Goal: Information Seeking & Learning: Understand process/instructions

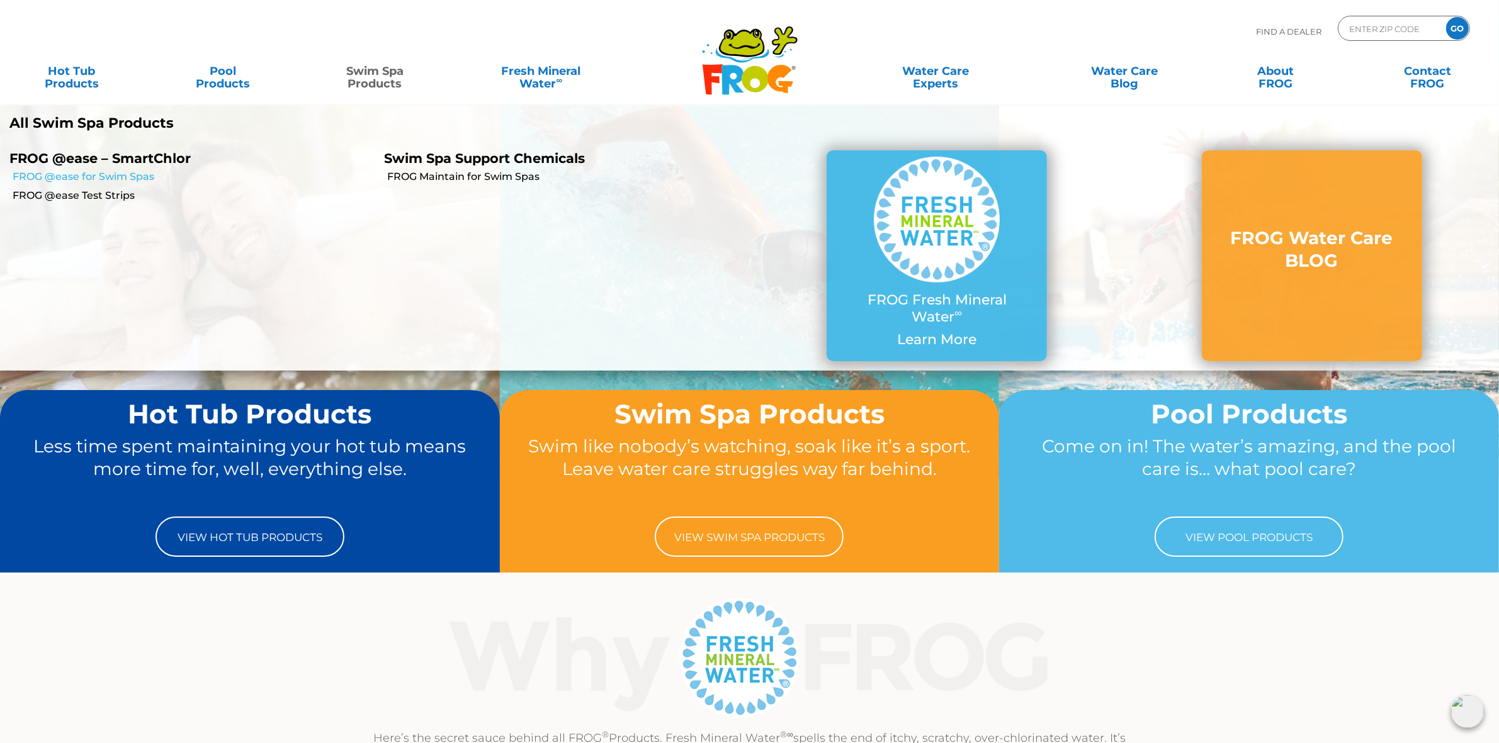
click at [128, 171] on link "FROG @ease for Swim Spas" at bounding box center [194, 177] width 362 height 14
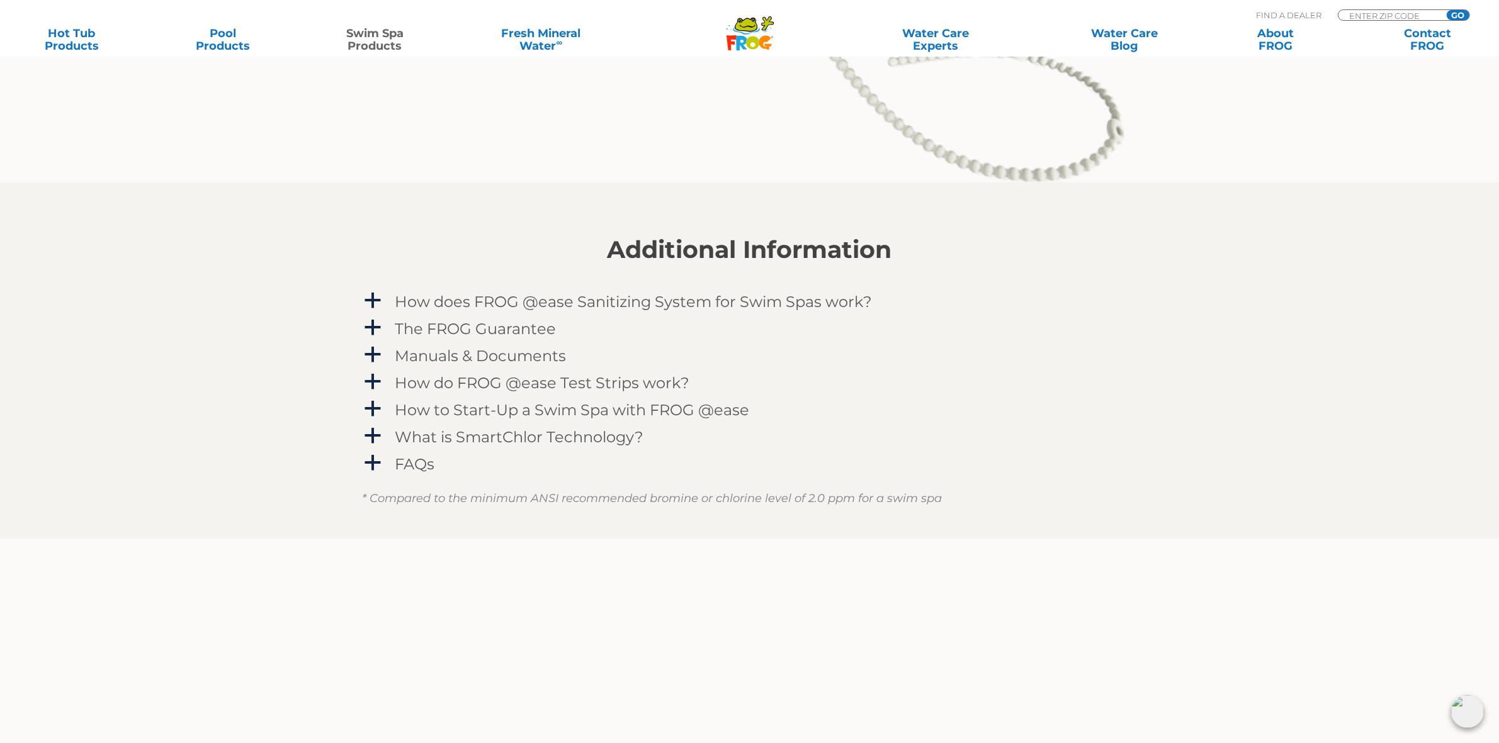
scroll to position [1810, 0]
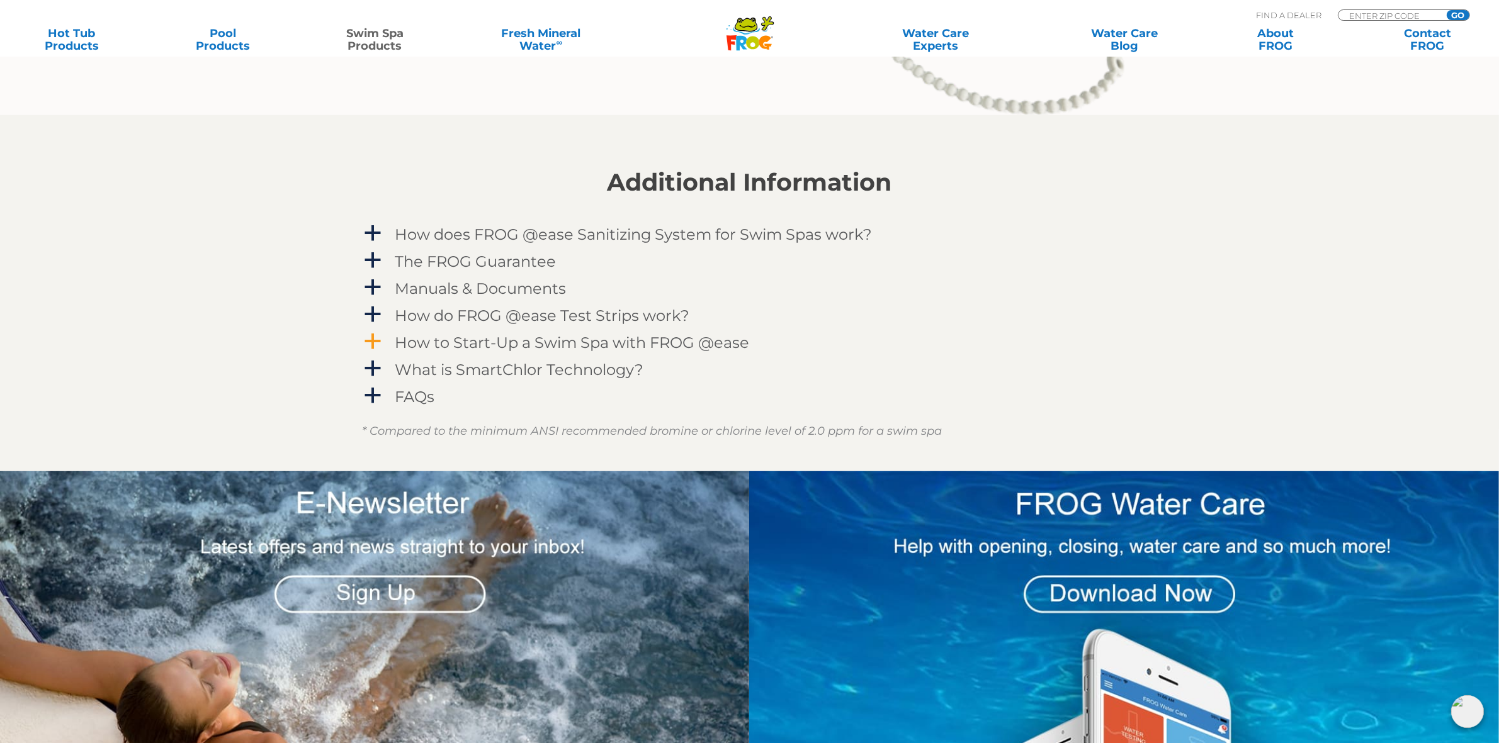
click at [562, 342] on h4 "How to Start-Up a Swim Spa with FROG @ease" at bounding box center [572, 342] width 354 height 17
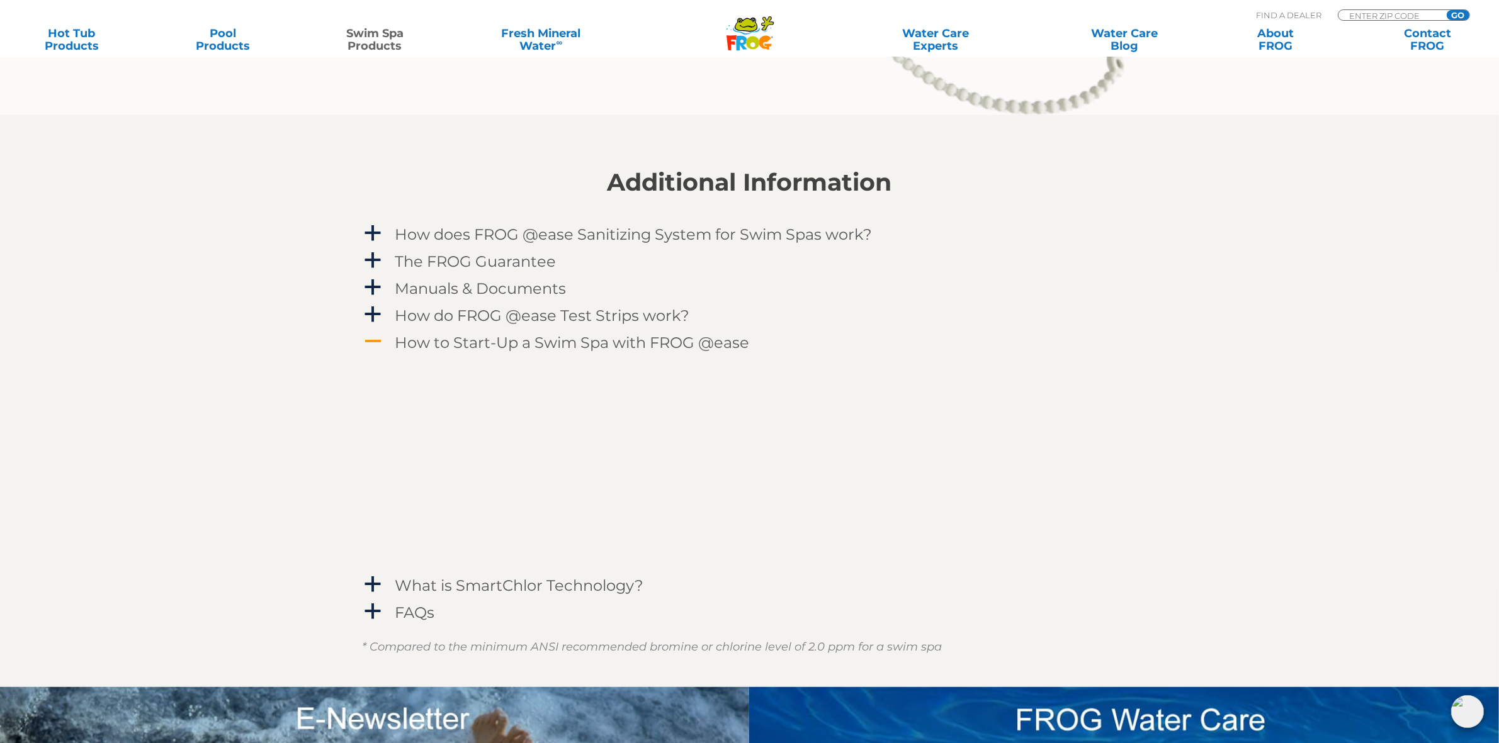
click at [516, 332] on div "How to Start-Up a Swim Spa with FROG @ease" at bounding box center [721, 342] width 658 height 23
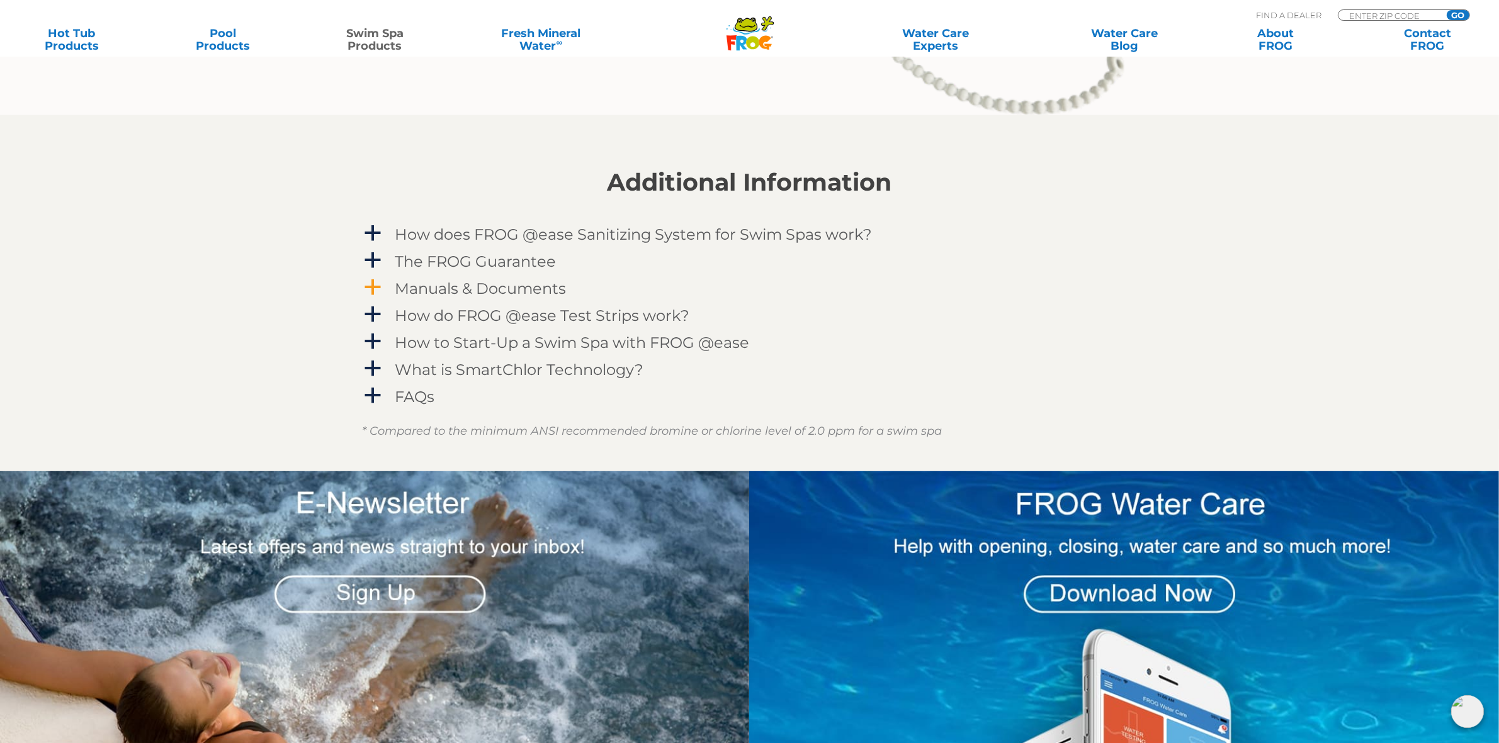
click at [505, 286] on h4 "Manuals & Documents" at bounding box center [480, 288] width 171 height 17
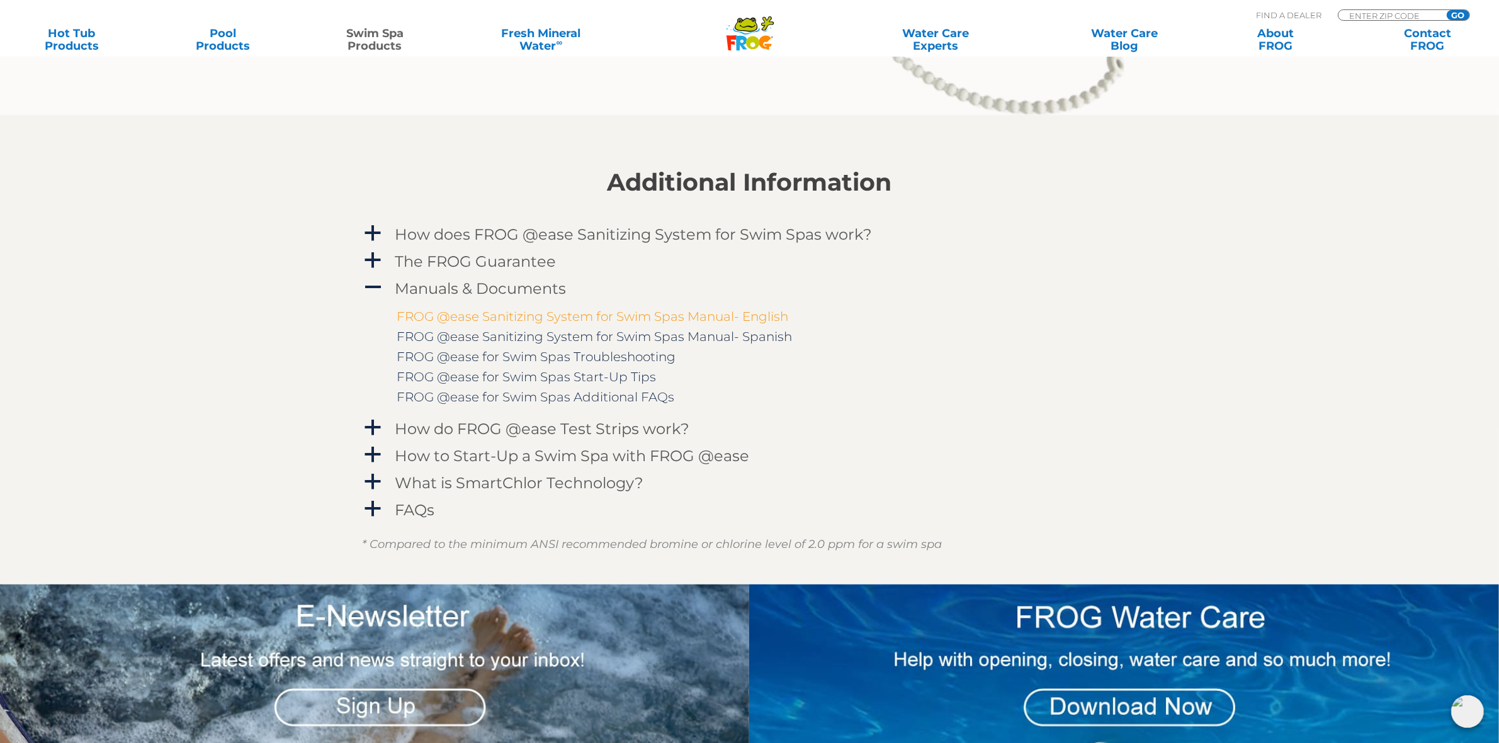
click at [650, 313] on link "FROG @ease Sanitizing System for Swim Spas Manual- English" at bounding box center [592, 316] width 391 height 15
click at [538, 454] on h4 "How to Start-Up a Swim Spa with FROG @ease" at bounding box center [572, 455] width 354 height 17
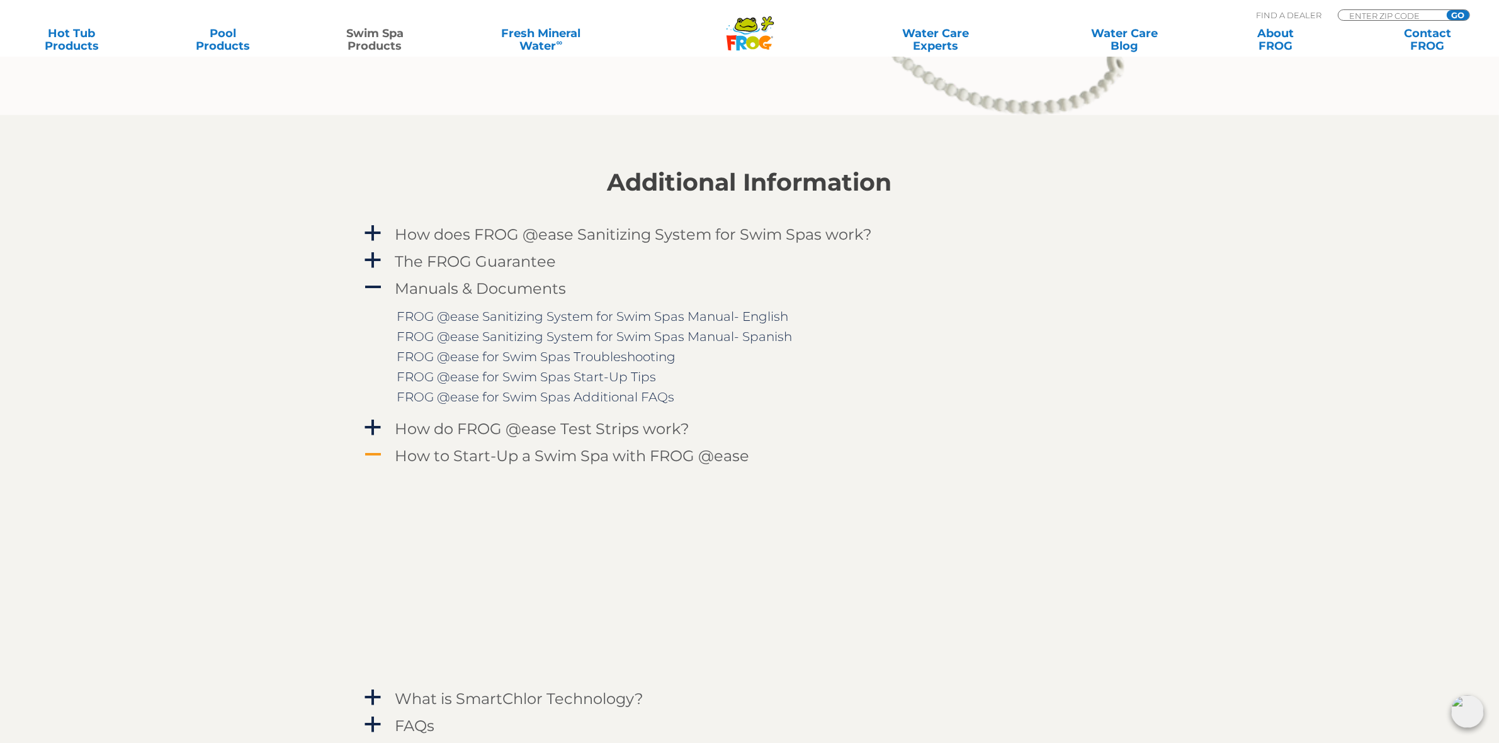
click at [1053, 449] on link "A How to Start-Up a Swim Spa with FROG @ease" at bounding box center [750, 455] width 774 height 23
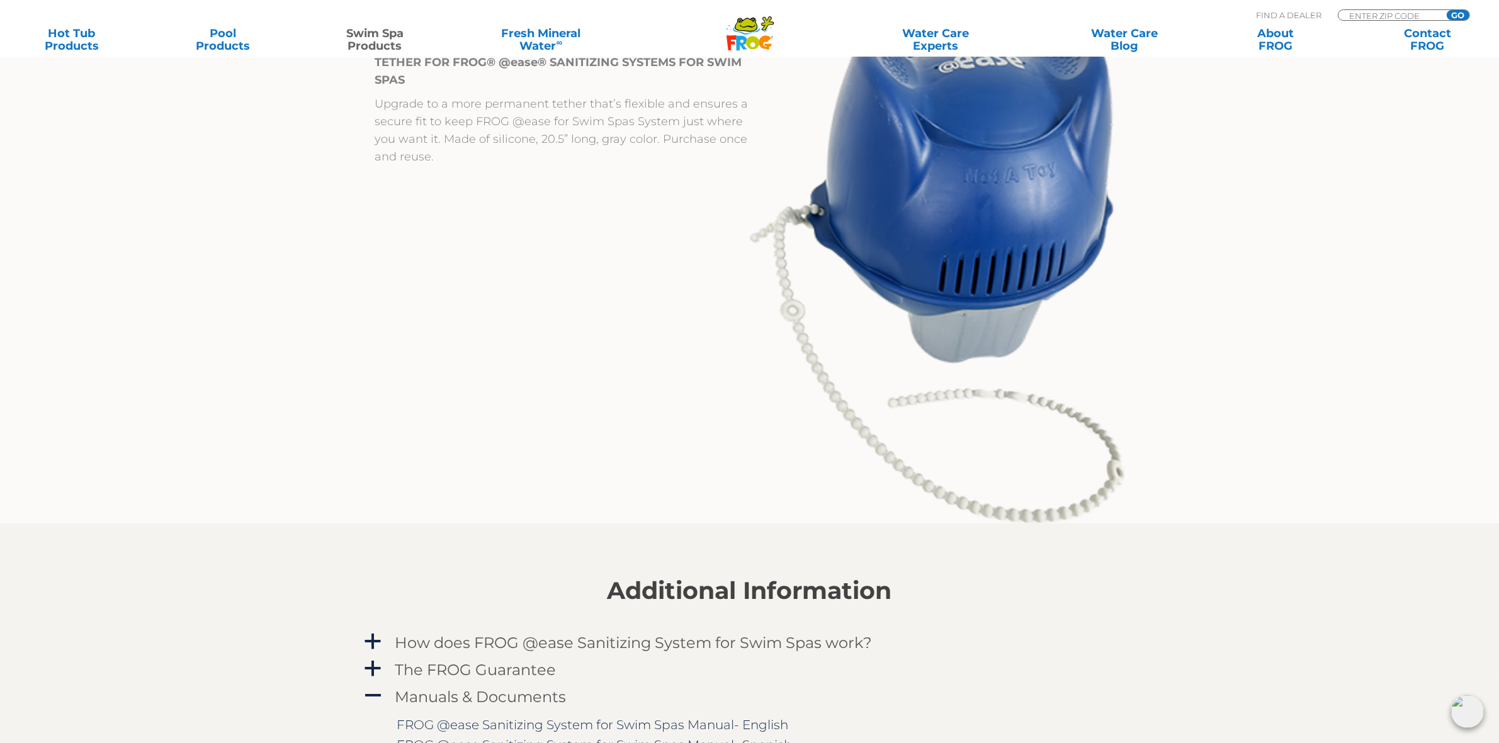
scroll to position [1652, 0]
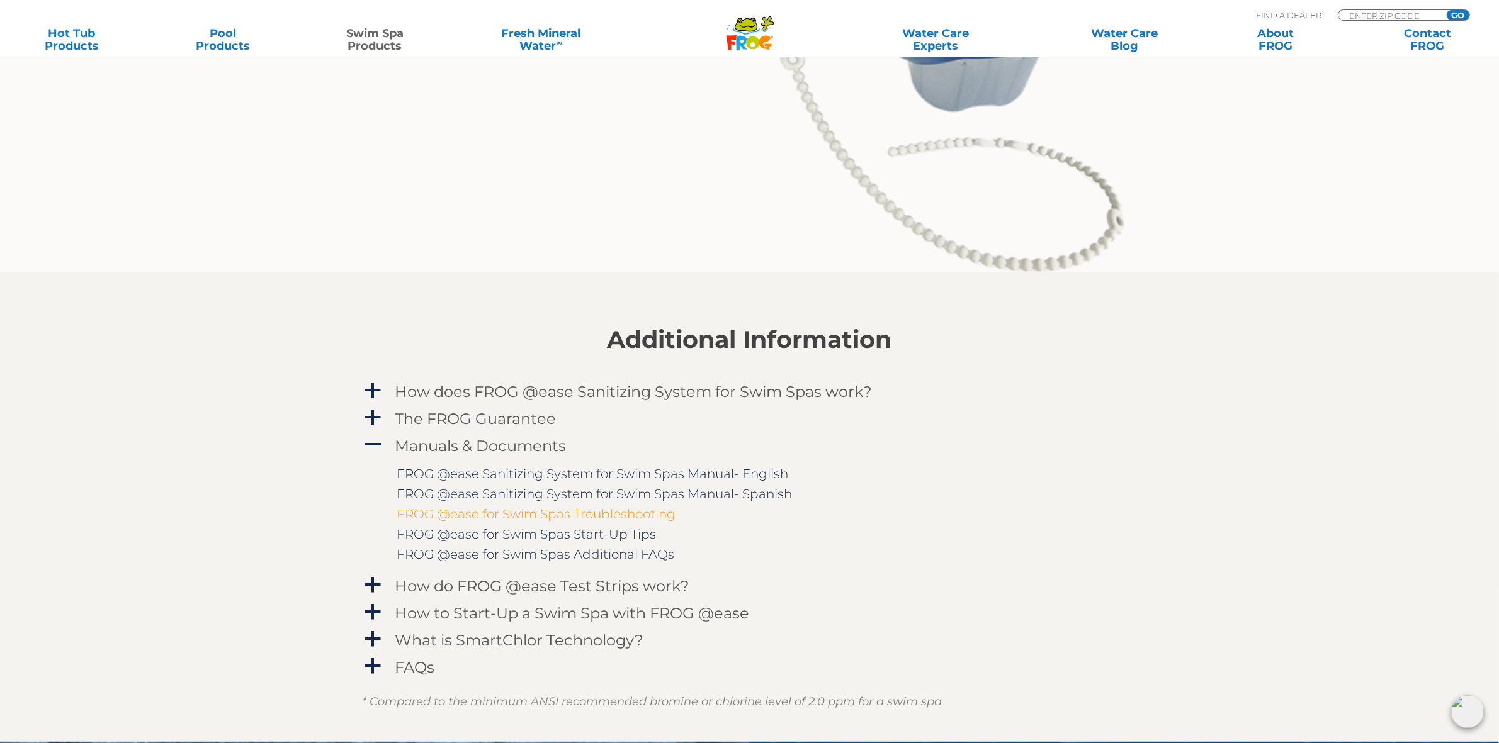
click at [637, 516] on link "FROG @ease for Swim Spas Troubleshooting" at bounding box center [536, 514] width 279 height 15
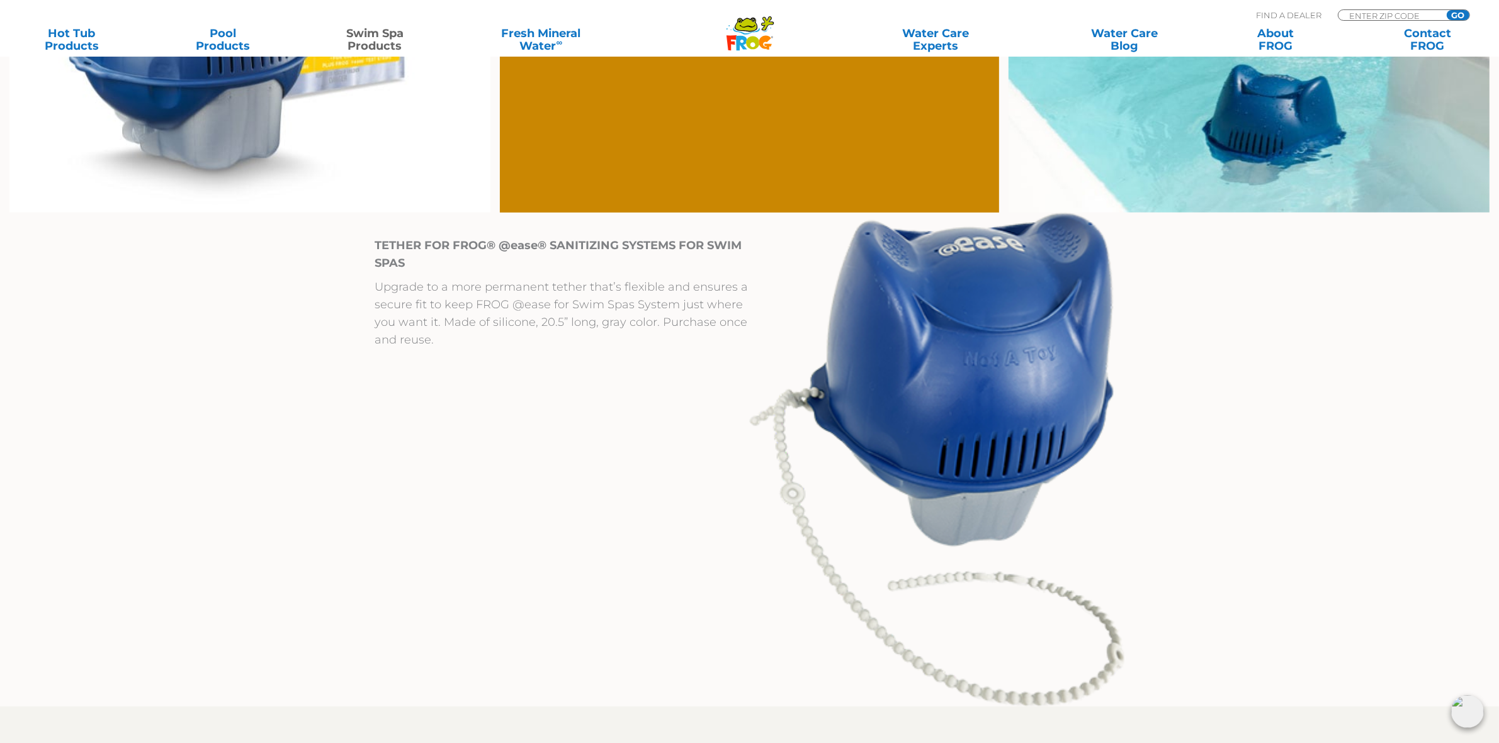
scroll to position [1101, 0]
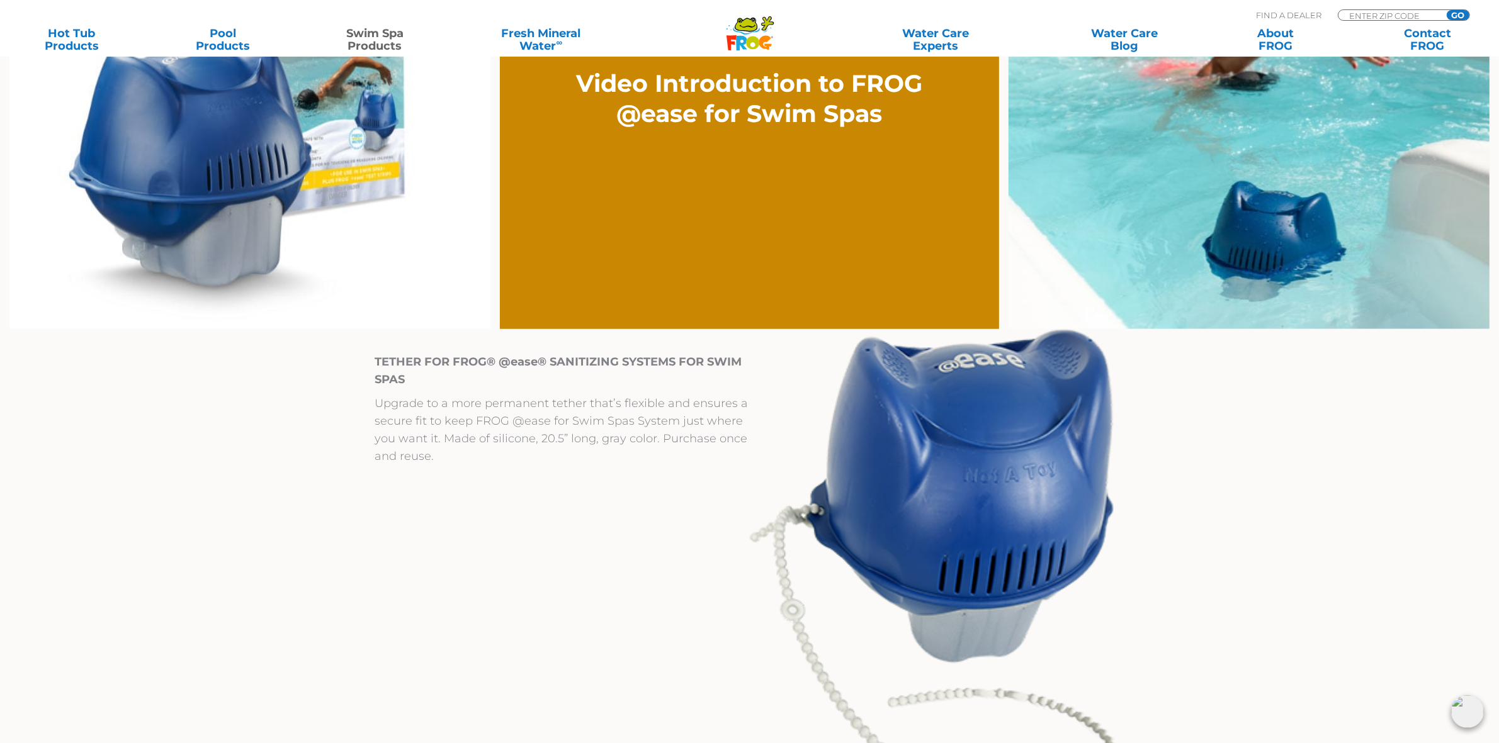
click at [618, 595] on div "TETHER FOR FROG® @ease® SANITIZING SYSTEMS FOR SWIM SPAS Upgrade to a more perm…" at bounding box center [561, 576] width 374 height 495
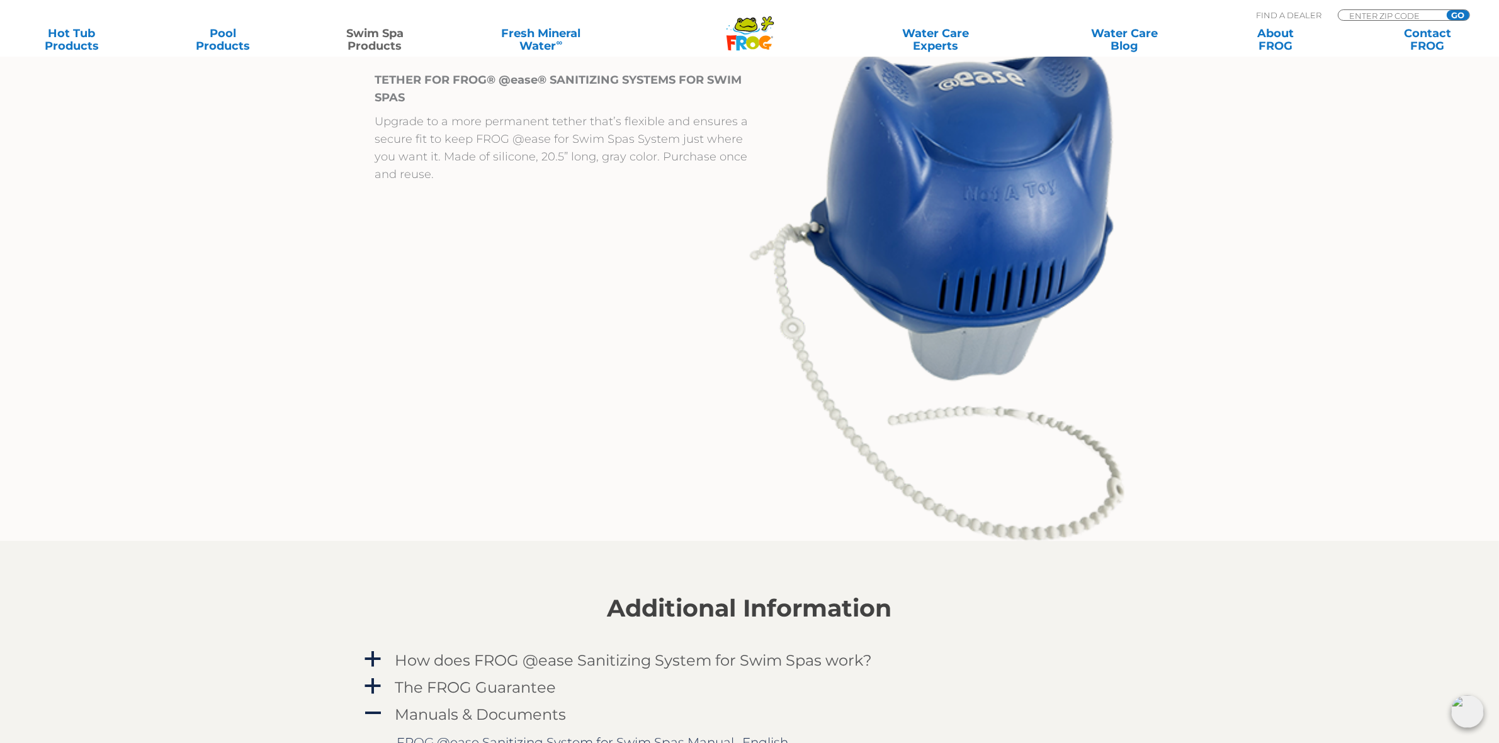
scroll to position [1416, 0]
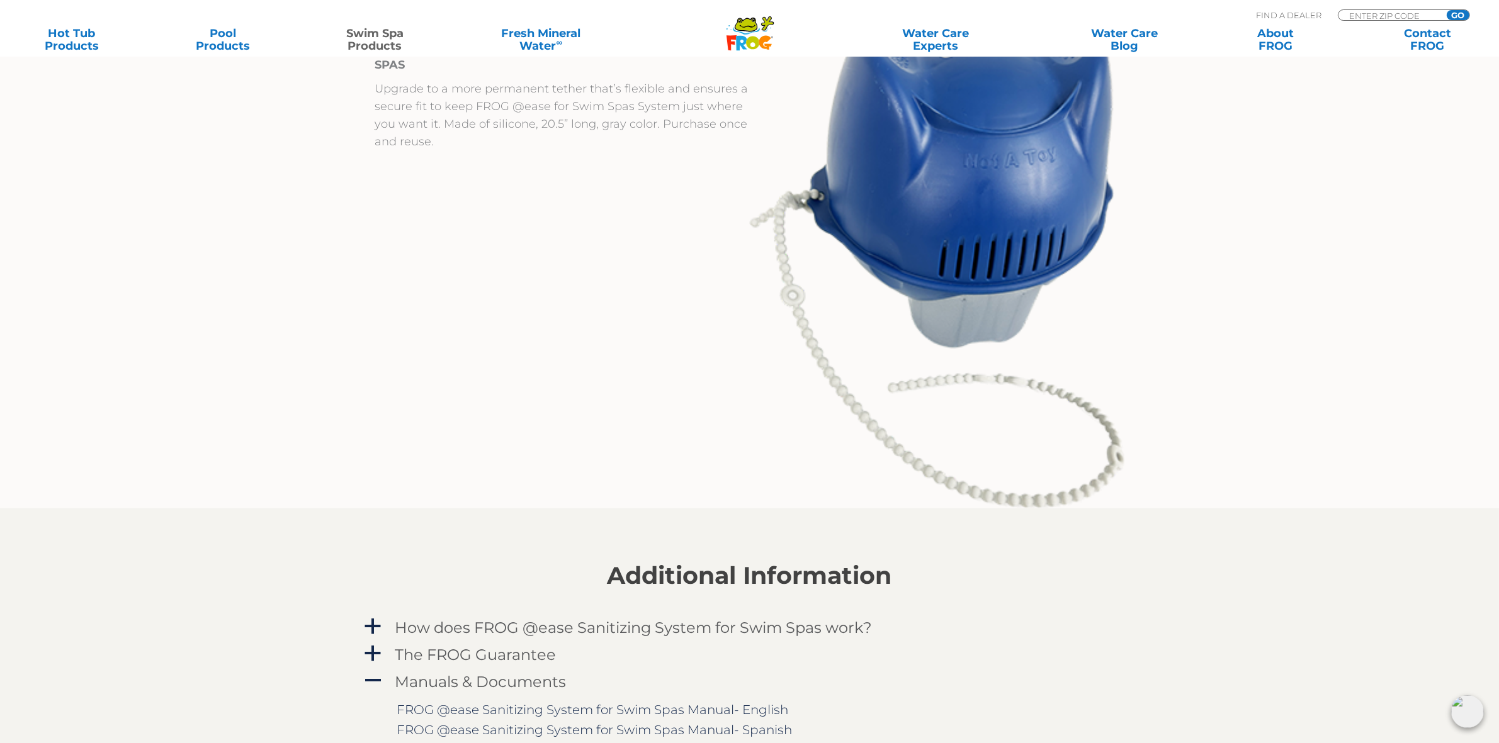
click at [769, 33] on icon ".st130{clip-path:url(#SVGID_2_);fill-rule:evenodd;clip-rule:evenodd;fill:#C3CC0…" at bounding box center [750, 33] width 48 height 35
